Goal: Task Accomplishment & Management: Manage account settings

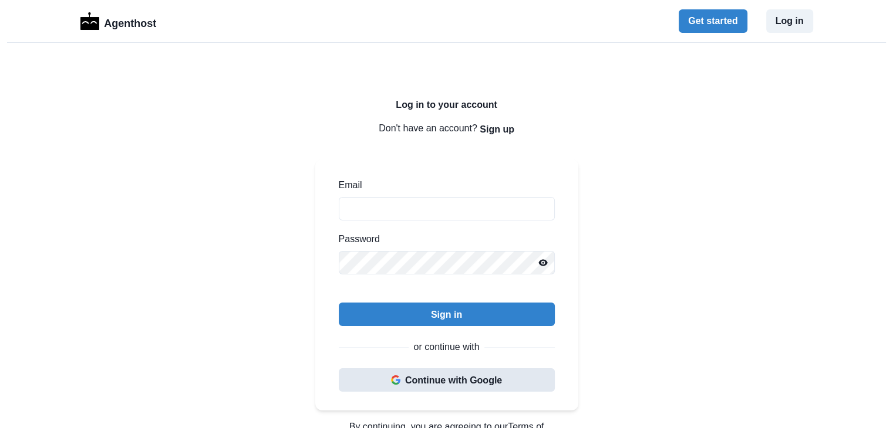
click at [413, 376] on button "Continue with Google" at bounding box center [447, 380] width 216 height 23
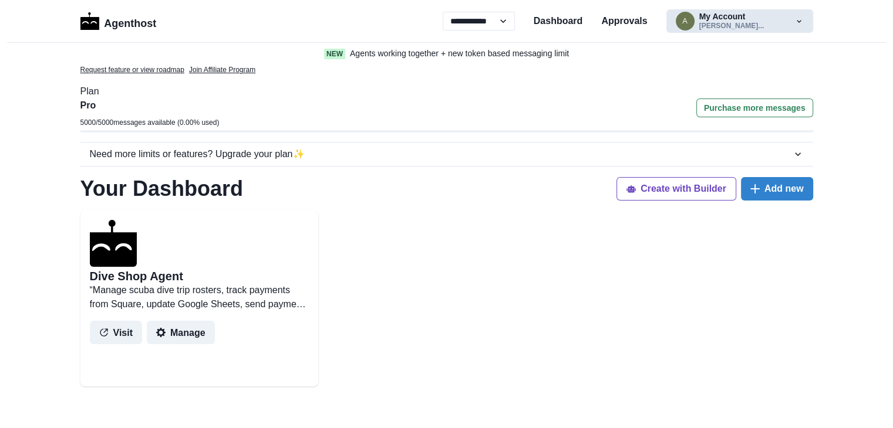
click at [797, 24] on icon "button" at bounding box center [798, 20] width 9 height 9
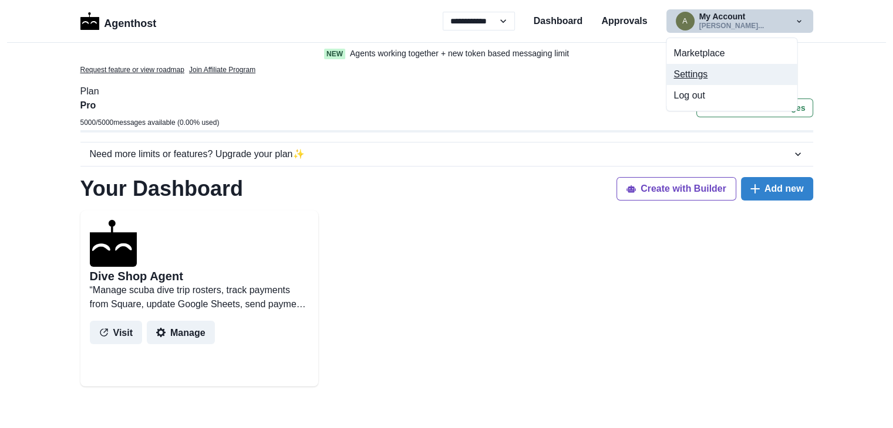
click at [728, 72] on button "Settings" at bounding box center [731, 74] width 130 height 21
